Goal: Check status: Check status

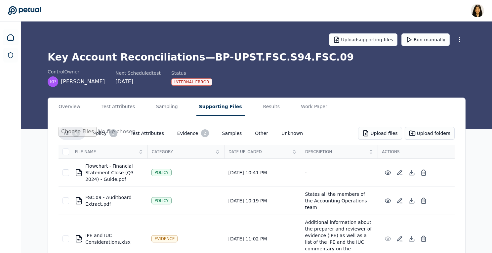
click at [203, 108] on button "Supporting Files" at bounding box center [220, 107] width 48 height 18
click at [261, 108] on button "Results" at bounding box center [272, 107] width 22 height 18
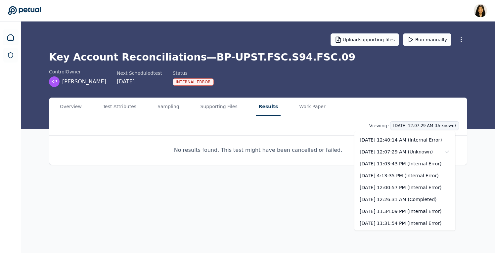
click at [395, 124] on html "[PERSON_NAME] [PERSON_NAME][EMAIL_ADDRESS] Sign out Upload supporting files Run…" at bounding box center [247, 126] width 495 height 253
click at [385, 200] on div "[DATE] 12:26:31 AM (Completed)" at bounding box center [404, 199] width 101 height 12
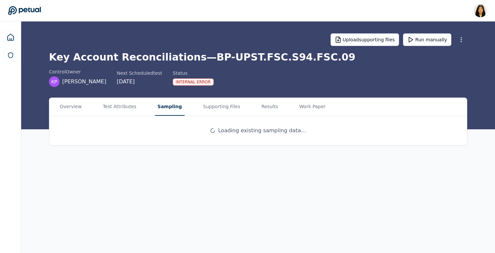
click at [156, 109] on button "Sampling" at bounding box center [170, 107] width 30 height 18
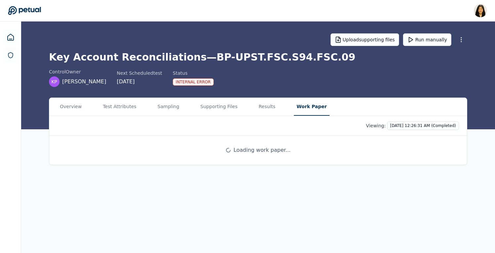
click at [303, 106] on button "Work Paper" at bounding box center [311, 107] width 35 height 18
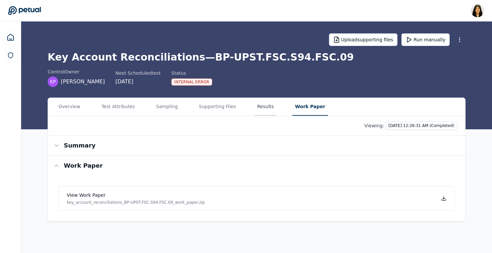
click at [267, 106] on button "Results" at bounding box center [266, 107] width 22 height 18
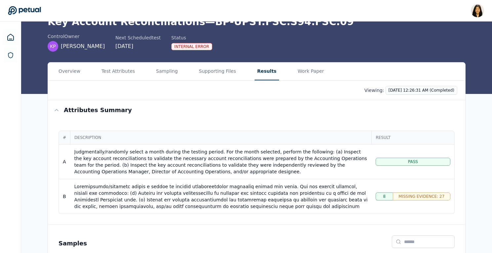
scroll to position [25, 0]
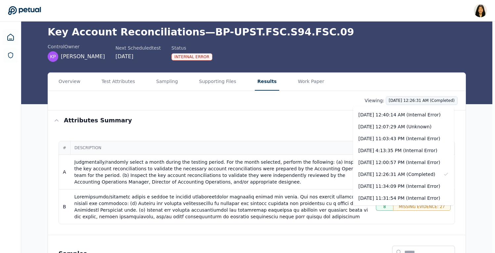
click at [419, 126] on div "[DATE] 12:07:29 AM (Unknown)" at bounding box center [403, 127] width 101 height 12
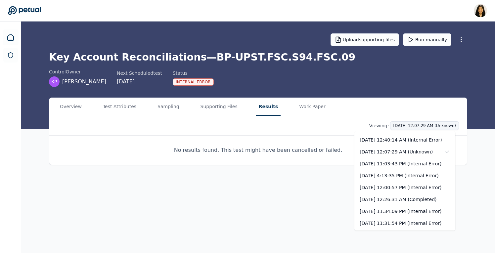
click at [419, 128] on html "[PERSON_NAME] [PERSON_NAME][EMAIL_ADDRESS] Sign out Upload supporting files Run…" at bounding box center [247, 126] width 495 height 253
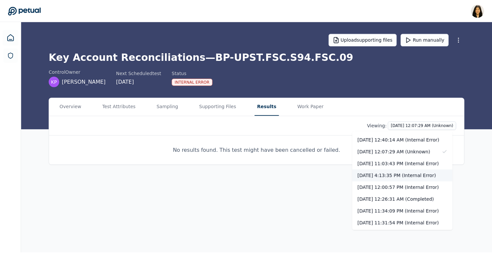
scroll to position [10, 0]
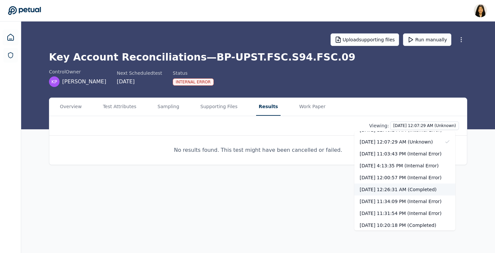
click at [406, 186] on div "[DATE] 12:26:31 AM (Completed)" at bounding box center [404, 189] width 101 height 12
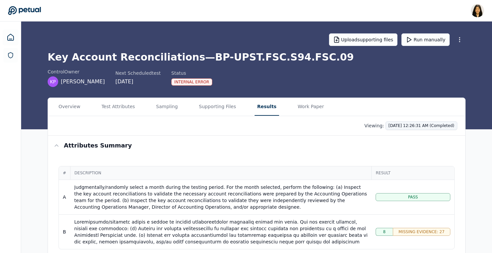
click at [433, 130] on div "Viewing: [DATE] 12:26:31 AM (Completed)" at bounding box center [256, 126] width 417 height 20
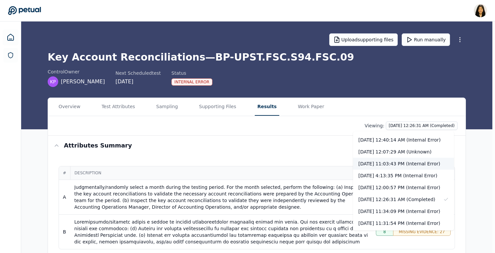
click at [432, 161] on div "[DATE] 11:03:43 PM (Internal Error)" at bounding box center [403, 164] width 101 height 12
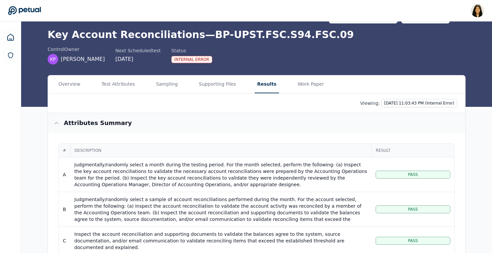
scroll to position [32, 0]
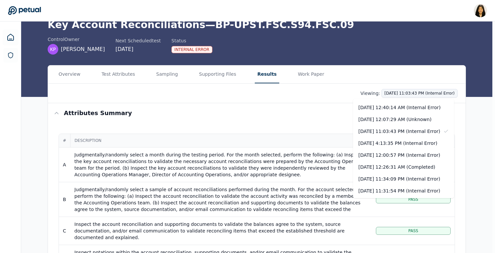
click at [395, 107] on div "[DATE] 12:40:14 AM (Internal Error)" at bounding box center [403, 107] width 101 height 12
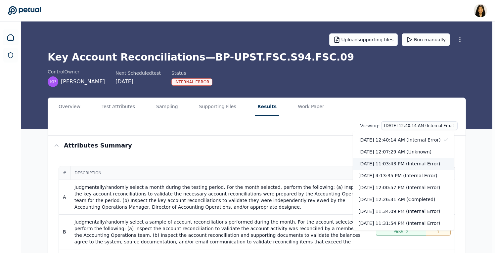
click at [404, 165] on div "[DATE] 11:03:43 PM (Internal Error)" at bounding box center [403, 164] width 101 height 12
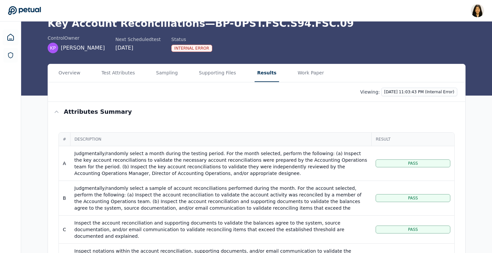
scroll to position [33, 0]
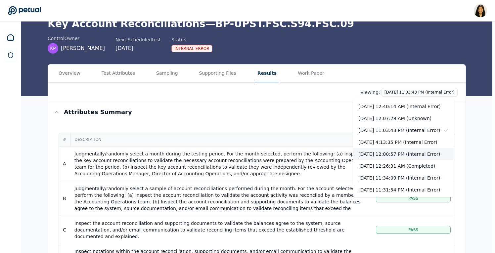
click at [409, 156] on div "[DATE] 12:00:57 PM (Internal Error)" at bounding box center [403, 154] width 101 height 12
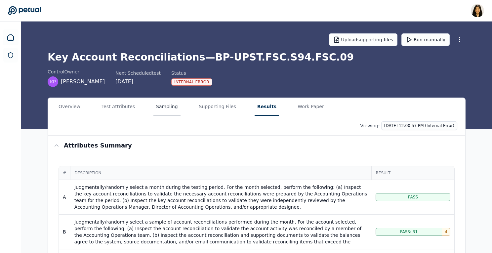
click at [164, 109] on button "Sampling" at bounding box center [166, 107] width 27 height 18
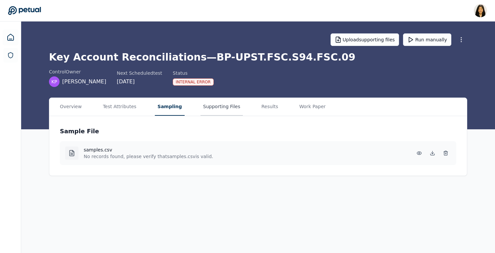
click at [212, 107] on button "Supporting Files" at bounding box center [221, 107] width 42 height 18
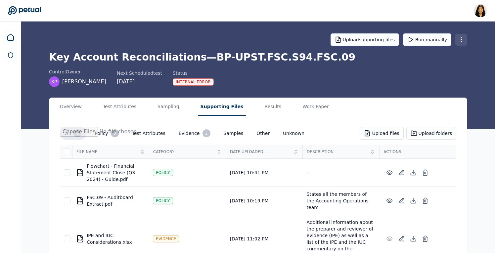
click at [457, 35] on html "[PERSON_NAME] [PERSON_NAME][EMAIL_ADDRESS] Sign out Upload supporting files Run…" at bounding box center [247, 191] width 495 height 382
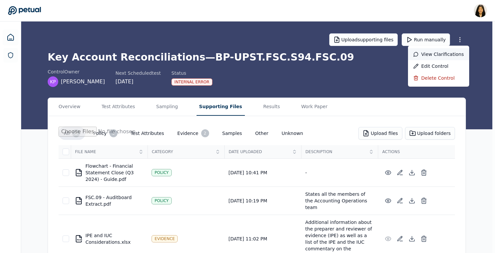
click at [452, 54] on div "View clarifications" at bounding box center [438, 54] width 61 height 12
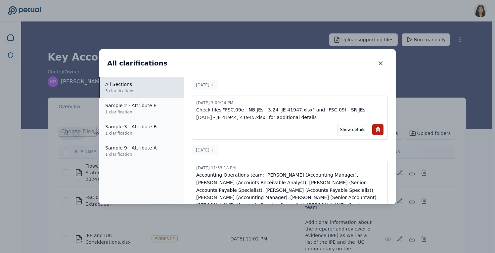
click at [447, 89] on div "All clarifications All clarifications All Sections 3 clarifications Sample 2 - …" at bounding box center [247, 126] width 495 height 253
